Goal: Task Accomplishment & Management: Use online tool/utility

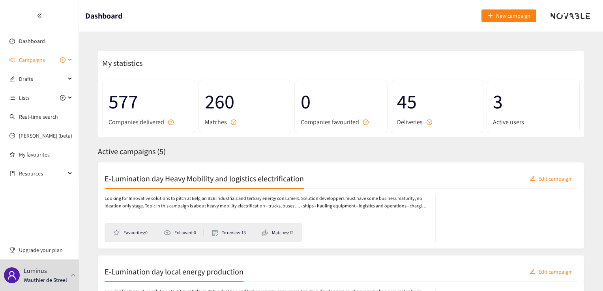
click at [39, 59] on span "Campaigns" at bounding box center [32, 60] width 26 height 16
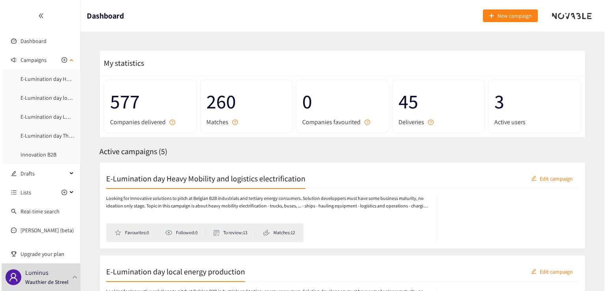
scroll to position [27, 0]
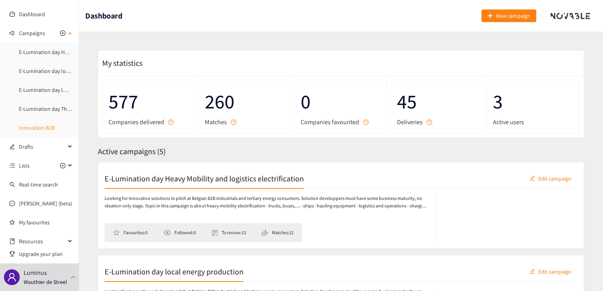
click at [35, 128] on link "Innovation B2B" at bounding box center [37, 127] width 36 height 7
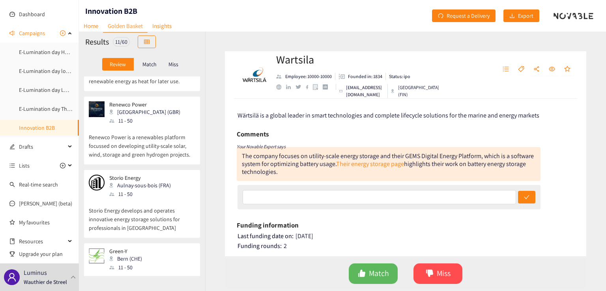
scroll to position [544, 0]
click at [131, 141] on p "Renewco Power is a renewables platform focussed on developing utility-scale sol…" at bounding box center [142, 141] width 106 height 34
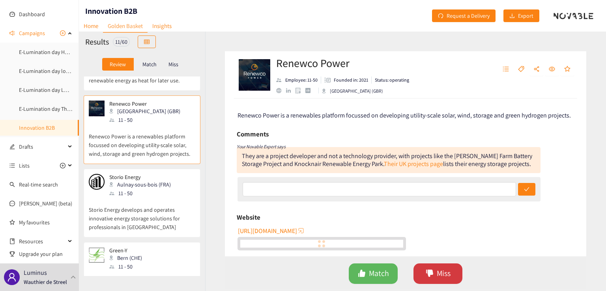
click at [426, 270] on icon "dislike" at bounding box center [429, 273] width 7 height 7
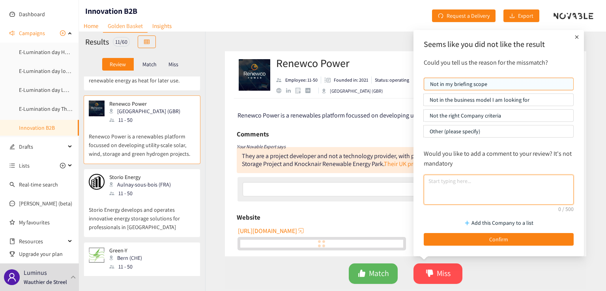
click at [454, 198] on textarea at bounding box center [499, 190] width 150 height 30
type textarea "Concurrent"
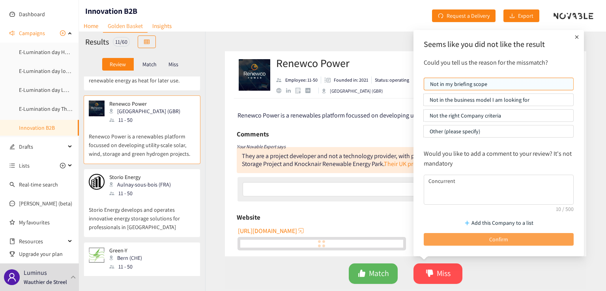
click at [511, 238] on button "Confirm" at bounding box center [499, 239] width 150 height 13
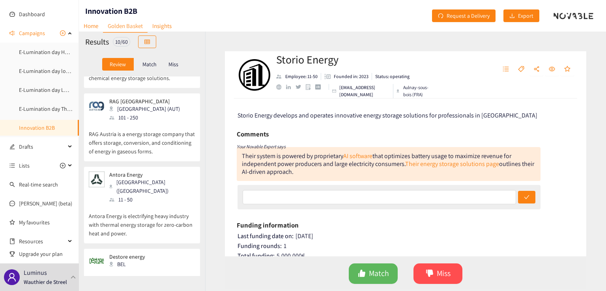
scroll to position [342, 0]
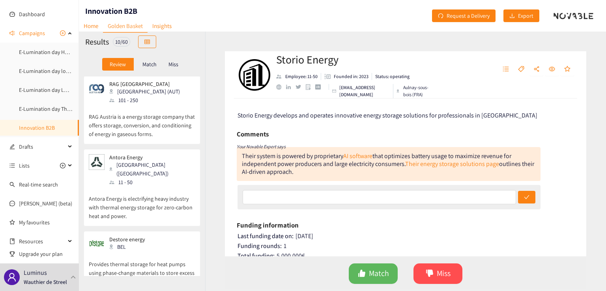
click at [146, 201] on p "Antora Energy is electrifying heavy industry with thermal energy storage for ze…" at bounding box center [142, 204] width 106 height 34
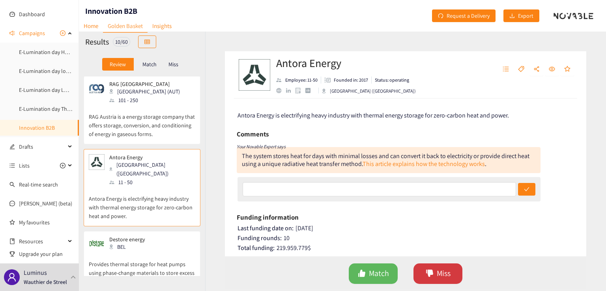
click at [439, 276] on span "Miss" at bounding box center [444, 273] width 14 height 12
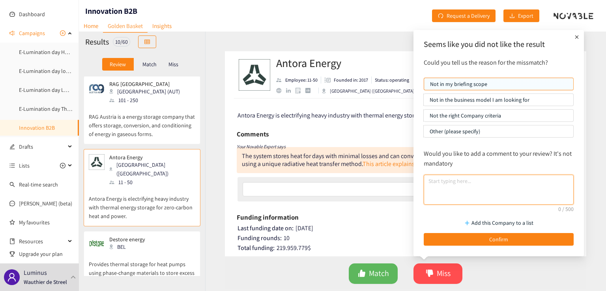
click at [472, 186] on textarea at bounding box center [499, 190] width 150 height 30
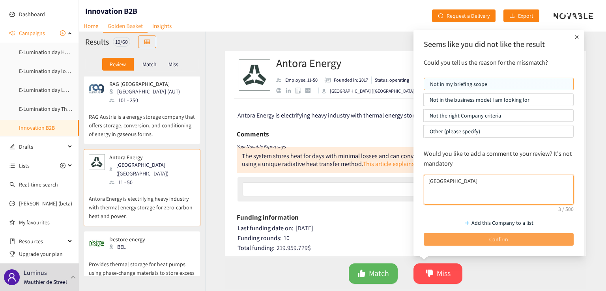
type textarea "[GEOGRAPHIC_DATA]"
click at [519, 242] on button "Confirm" at bounding box center [499, 239] width 150 height 13
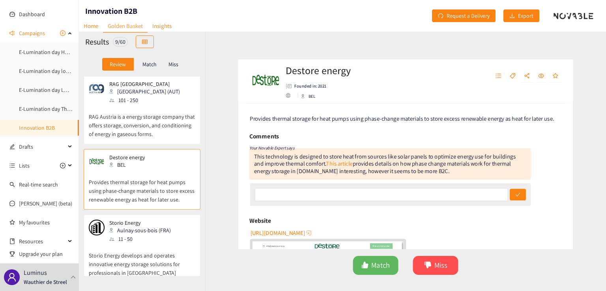
click at [147, 127] on p "RAG Austria is a energy storage company that offers storage, conversion, and co…" at bounding box center [142, 122] width 106 height 34
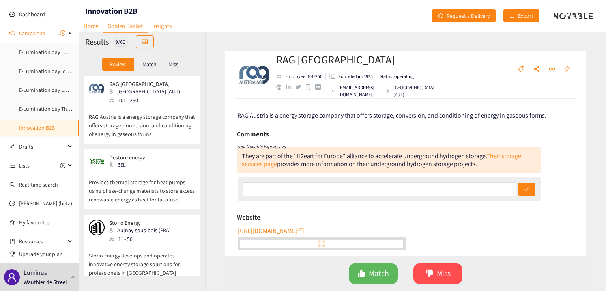
click at [352, 116] on span "RAG Austria is a energy storage company that offers storage, conversion, and co…" at bounding box center [391, 115] width 309 height 8
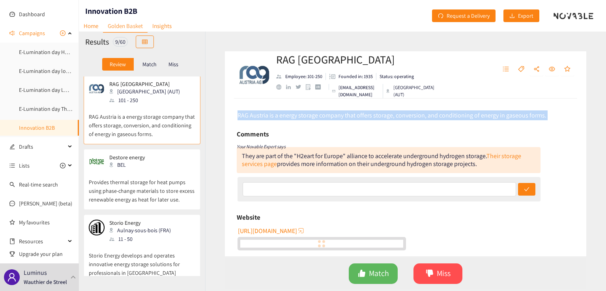
click at [352, 116] on span "RAG Austria is a energy storage company that offers storage, conversion, and co…" at bounding box center [391, 115] width 309 height 8
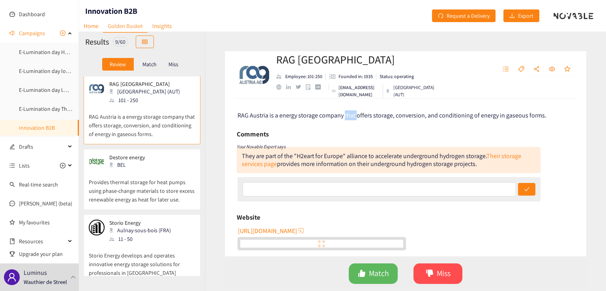
click at [352, 116] on span "RAG Austria is a energy storage company that offers storage, conversion, and co…" at bounding box center [391, 115] width 309 height 8
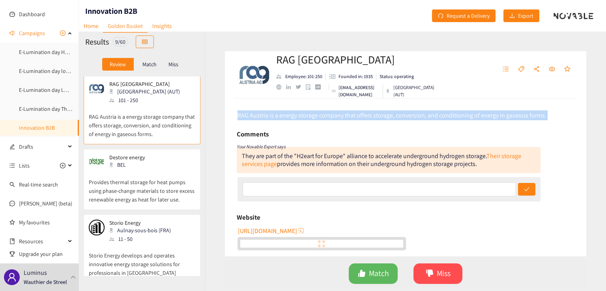
click at [352, 116] on span "RAG Austria is a energy storage company that offers storage, conversion, and co…" at bounding box center [391, 115] width 309 height 8
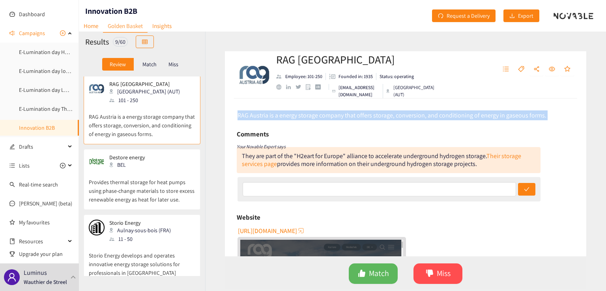
click at [352, 116] on span "RAG Austria is a energy storage company that offers storage, conversion, and co…" at bounding box center [391, 115] width 309 height 8
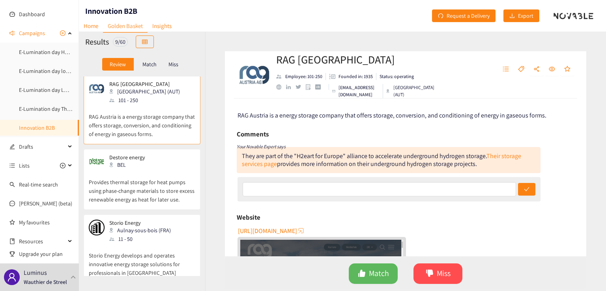
click at [352, 116] on span "RAG Austria is a energy storage company that offers storage, conversion, and co…" at bounding box center [391, 115] width 309 height 8
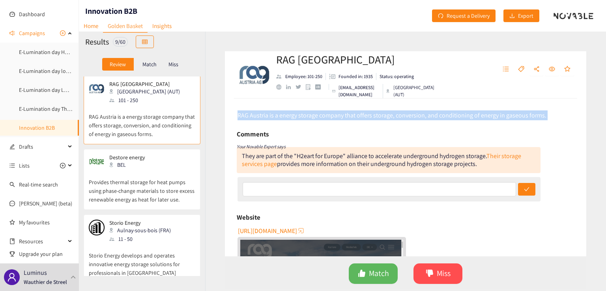
click at [352, 116] on span "RAG Austria is a energy storage company that offers storage, conversion, and co…" at bounding box center [391, 115] width 309 height 8
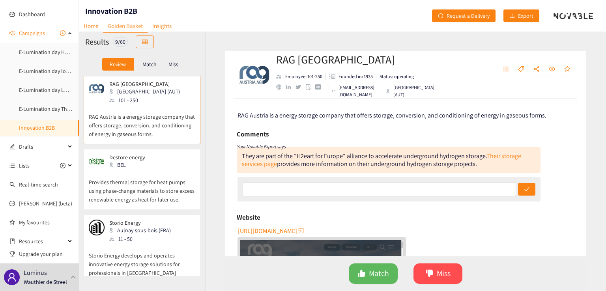
click at [352, 116] on span "RAG Austria is a energy storage company that offers storage, conversion, and co…" at bounding box center [391, 115] width 309 height 8
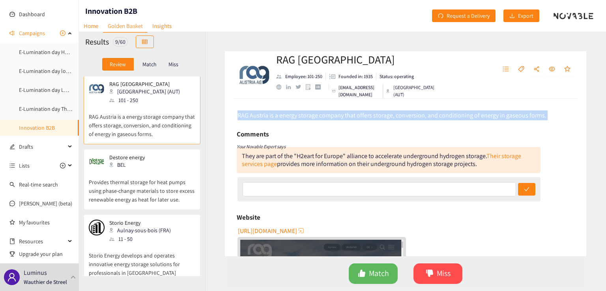
click at [352, 116] on span "RAG Austria is a energy storage company that offers storage, conversion, and co…" at bounding box center [391, 115] width 309 height 8
click at [440, 276] on span "Miss" at bounding box center [444, 273] width 14 height 12
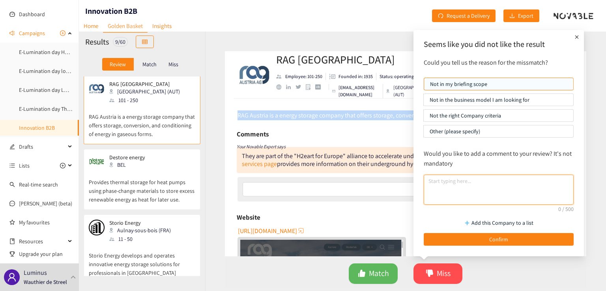
click at [440, 186] on textarea at bounding box center [499, 190] width 150 height 30
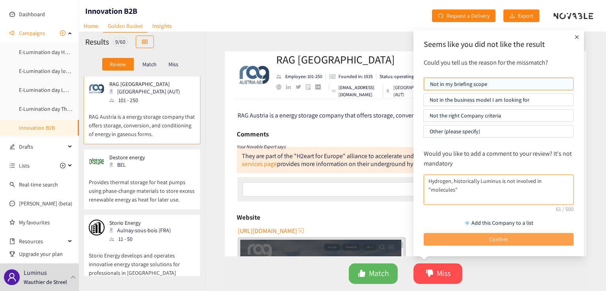
type textarea "Hydrogen, historically Luminus is not involved in "molecules""
click at [510, 242] on button "Confirm" at bounding box center [499, 239] width 150 height 13
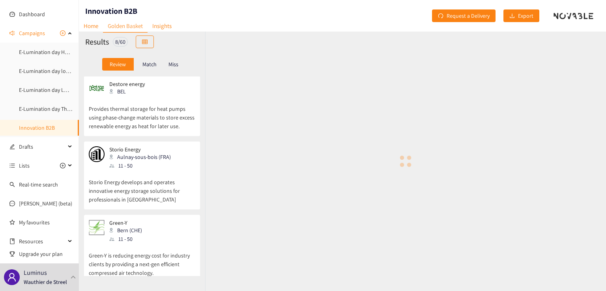
scroll to position [269, 0]
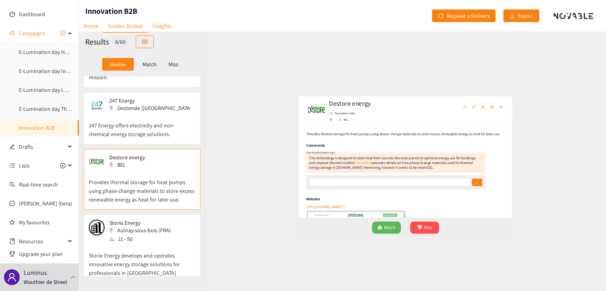
click at [151, 129] on p "247 Energy offers electricity and non-chemical energy storage solutions." at bounding box center [142, 125] width 106 height 25
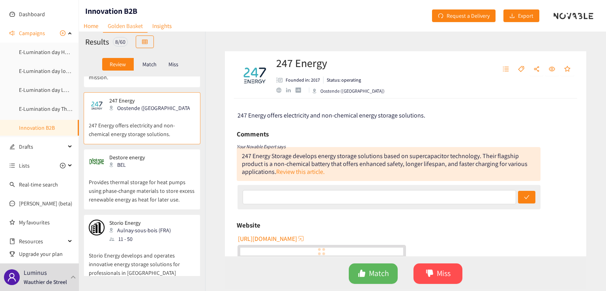
click at [301, 148] on div "247 Energy Storage develops energy storage solutions based on supercapacitor te…" at bounding box center [389, 164] width 304 height 34
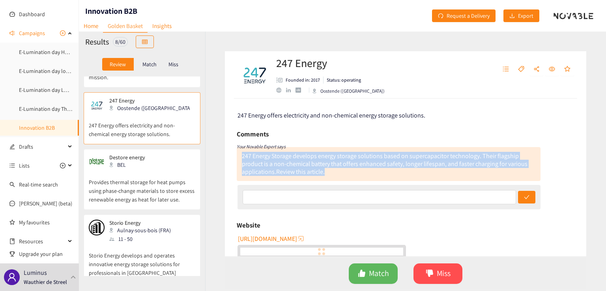
click at [301, 148] on div "247 Energy Storage develops energy storage solutions based on supercapacitor te…" at bounding box center [389, 164] width 304 height 34
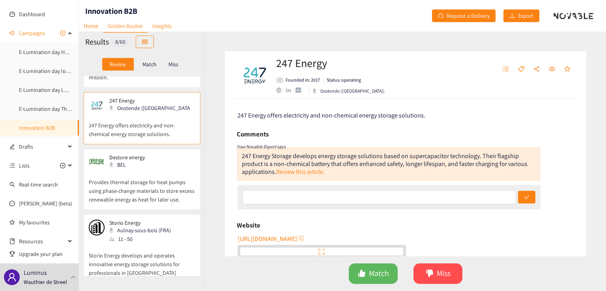
click at [287, 164] on div "247 Energy Storage develops energy storage solutions based on supercapacitor te…" at bounding box center [385, 164] width 286 height 24
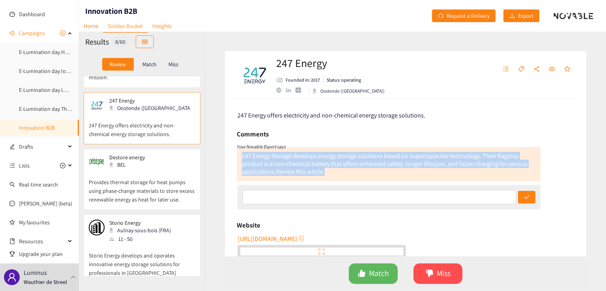
click at [287, 164] on div "247 Energy Storage develops energy storage solutions based on supercapacitor te…" at bounding box center [385, 164] width 286 height 24
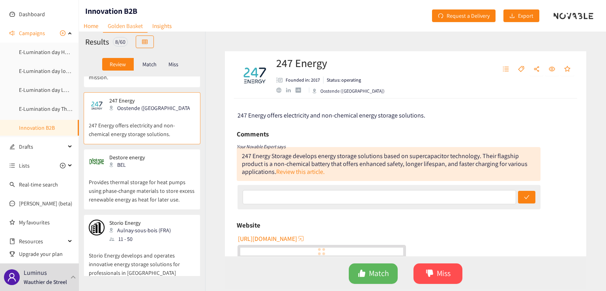
click at [287, 164] on div "247 Energy Storage develops energy storage solutions based on supercapacitor te…" at bounding box center [385, 164] width 286 height 24
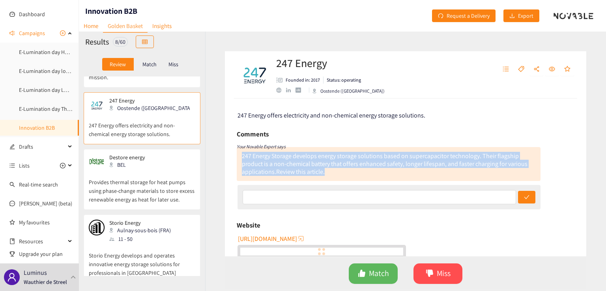
click at [287, 164] on div "247 Energy Storage develops energy storage solutions based on supercapacitor te…" at bounding box center [385, 164] width 286 height 24
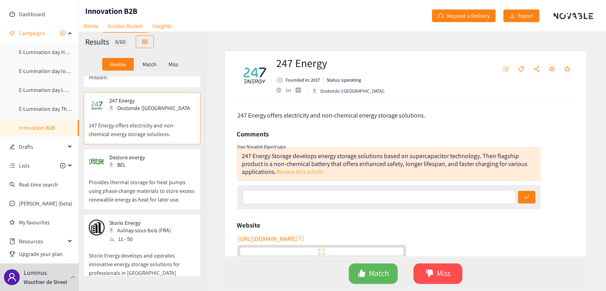
click at [293, 171] on link "Review this article." at bounding box center [300, 172] width 49 height 8
